Goal: Find specific page/section: Find specific page/section

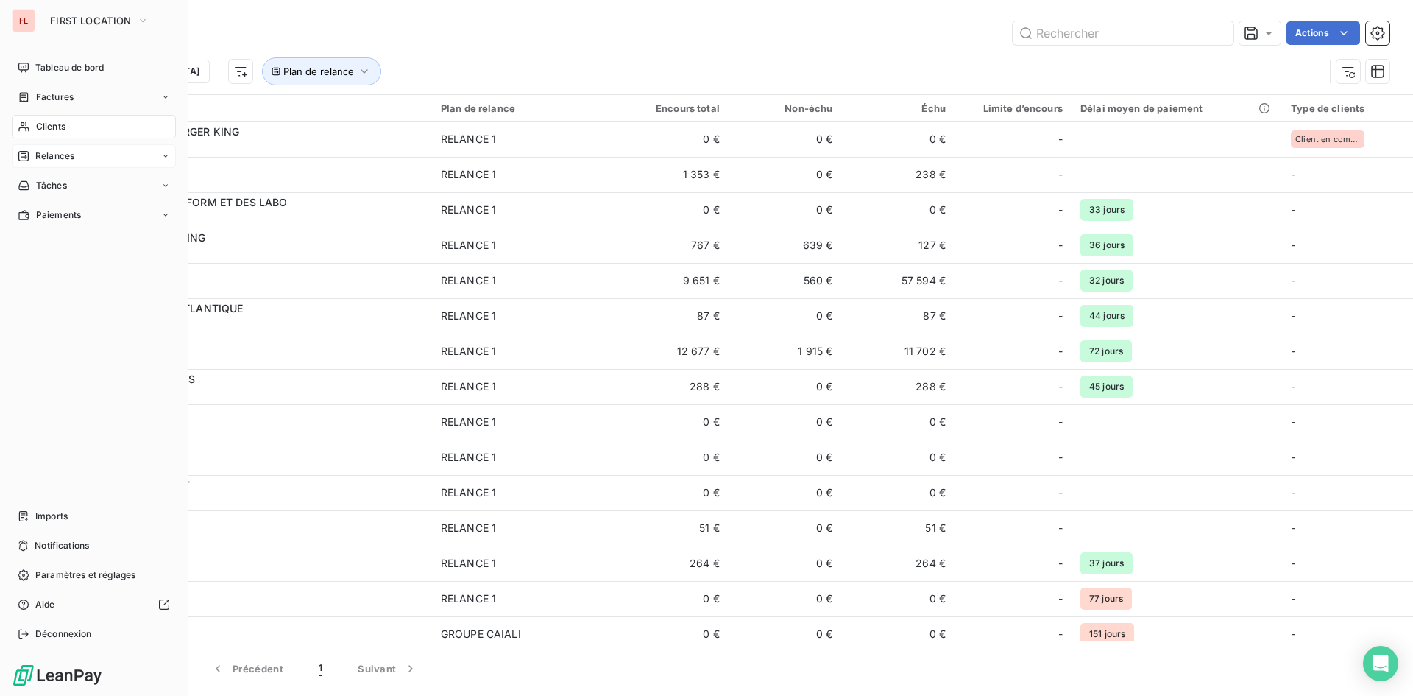
click at [70, 146] on div "Relances" at bounding box center [94, 156] width 164 height 24
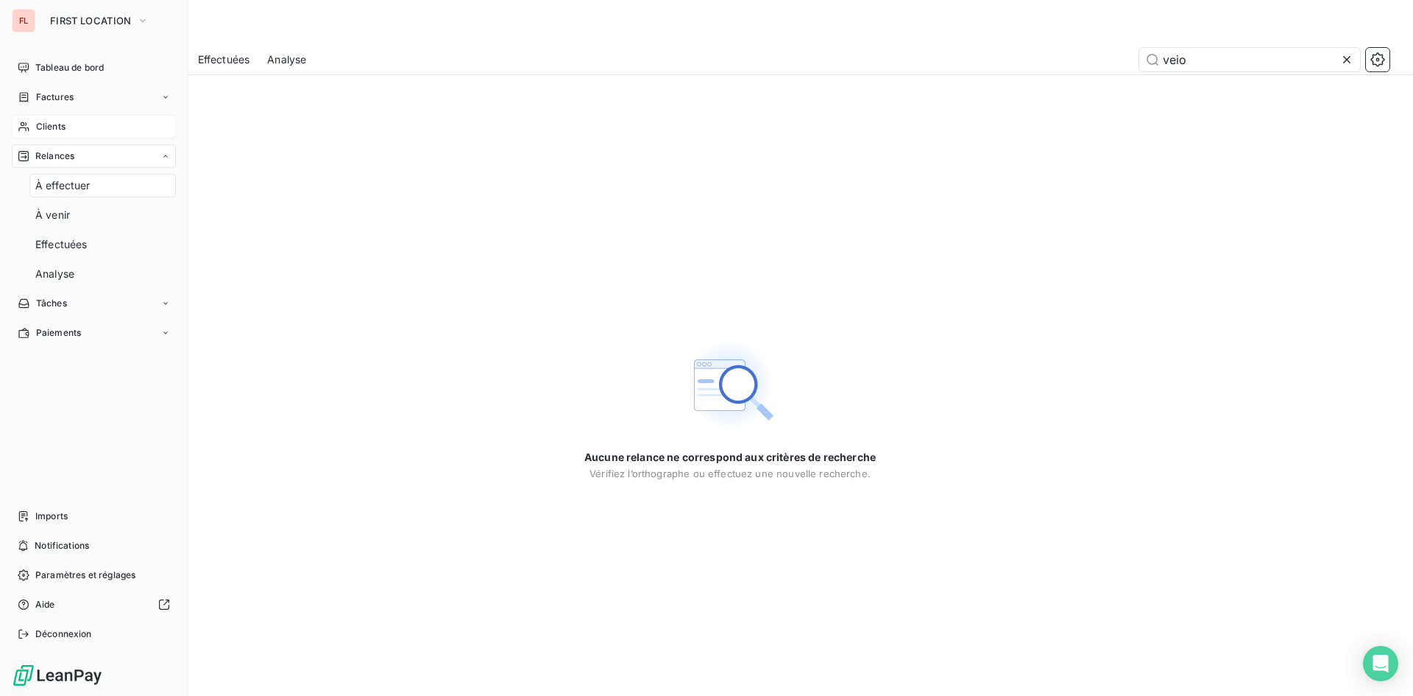
click at [88, 131] on div "Clients" at bounding box center [94, 127] width 164 height 24
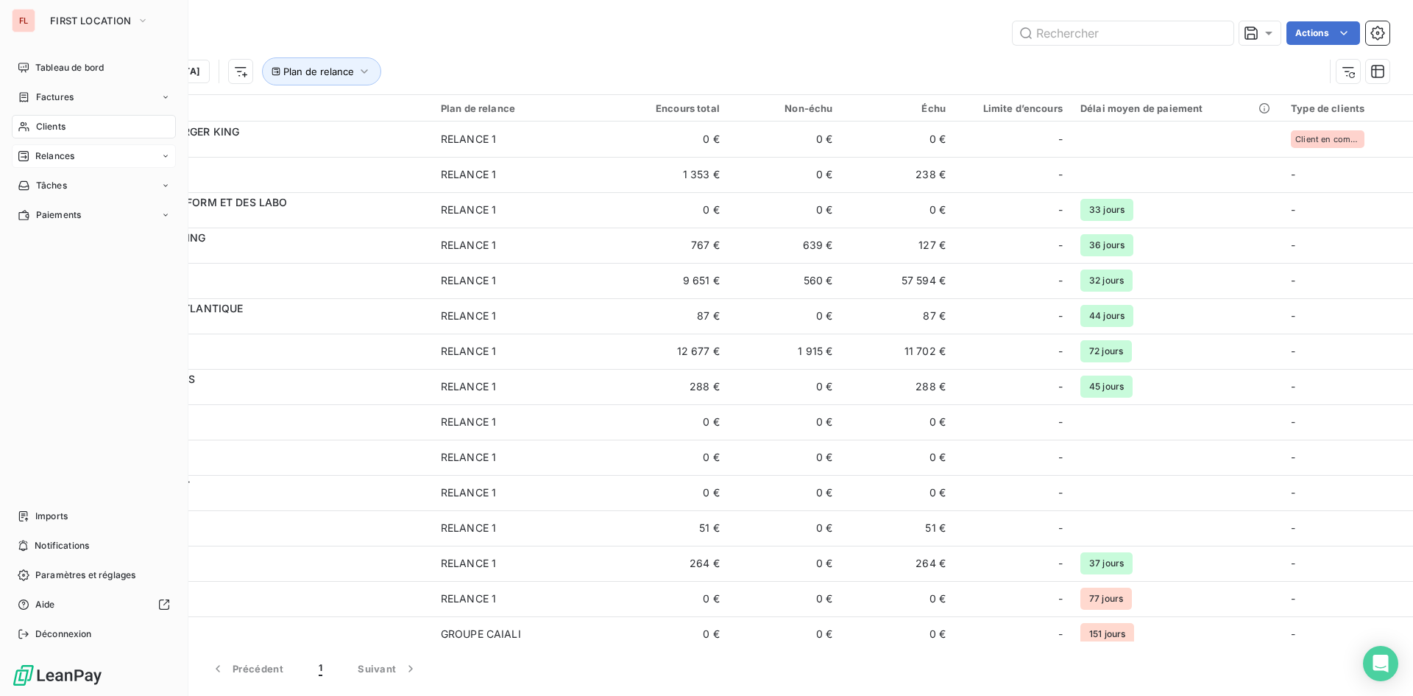
click at [69, 158] on span "Relances" at bounding box center [54, 155] width 39 height 13
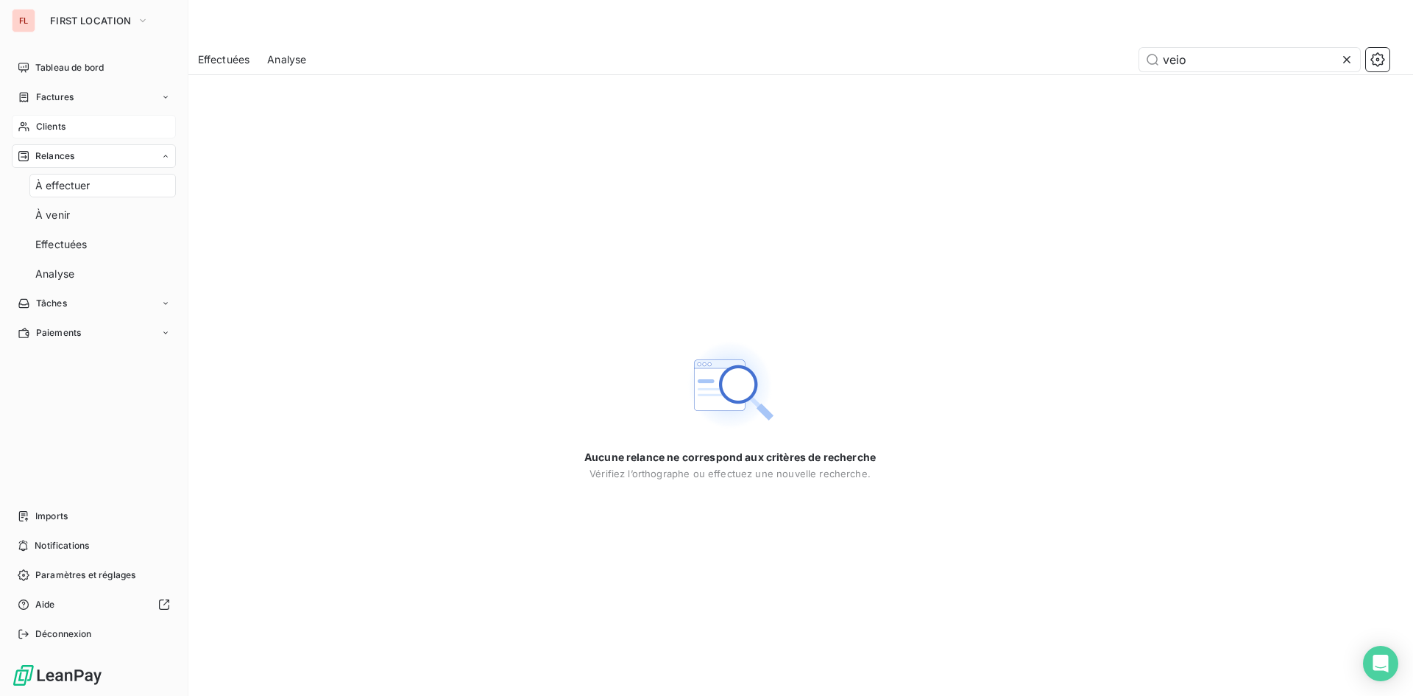
click at [63, 123] on span "Clients" at bounding box center [50, 126] width 29 height 13
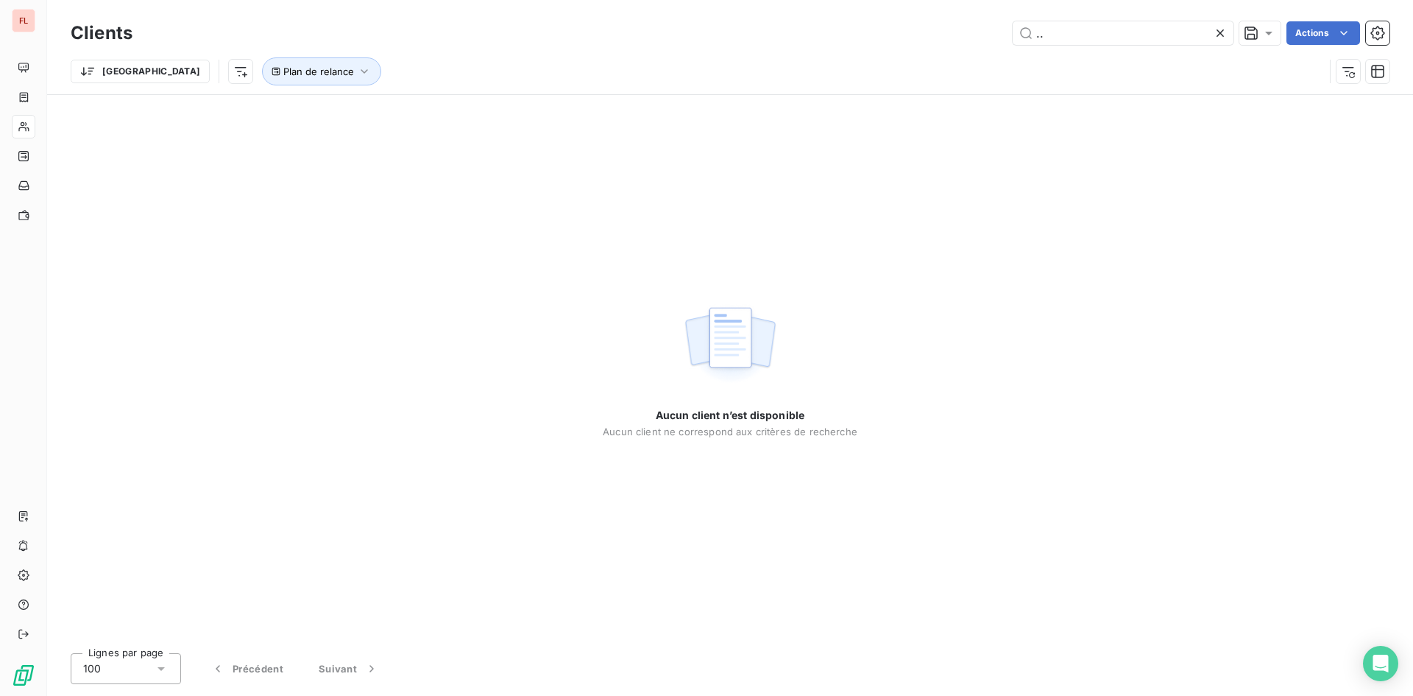
type input ".."
click at [325, 217] on div "Aucun client n’est disponible Aucun client ne correspond aux critères de recher…" at bounding box center [730, 368] width 1366 height 546
